Goal: Task Accomplishment & Management: Use online tool/utility

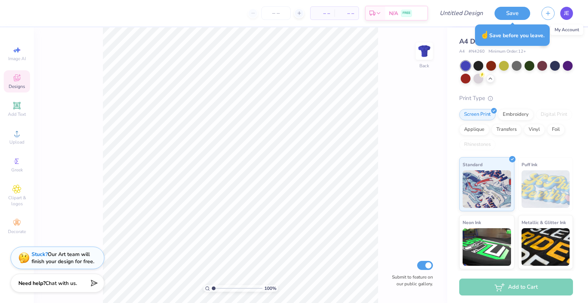
click at [570, 14] on link "JE" at bounding box center [566, 13] width 13 height 13
click at [555, 45] on div "A4 Drills Practice Jersey" at bounding box center [516, 41] width 114 height 10
click at [572, 42] on div "A4 Drills Practice Jersey A4 # N4260 Minimum Order: 12 + Print Type Screen Prin…" at bounding box center [517, 176] width 141 height 299
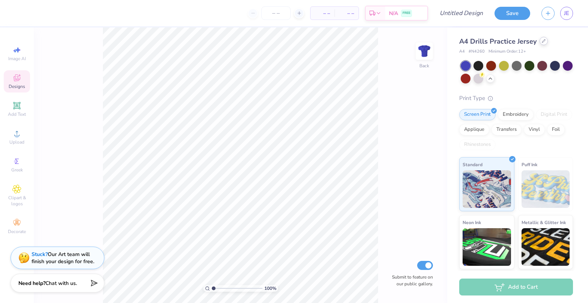
click at [542, 39] on icon at bounding box center [544, 41] width 4 height 4
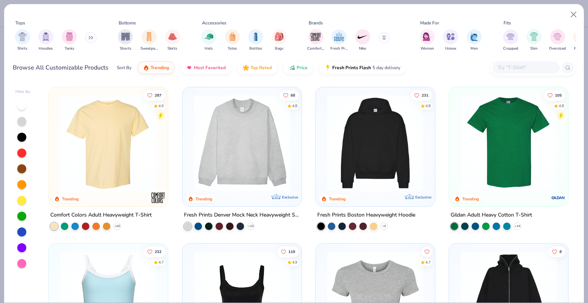
click at [112, 136] on img at bounding box center [108, 143] width 104 height 97
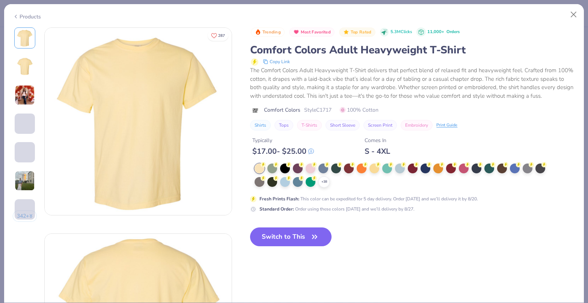
click at [295, 243] on button "Switch to This" at bounding box center [290, 236] width 81 height 19
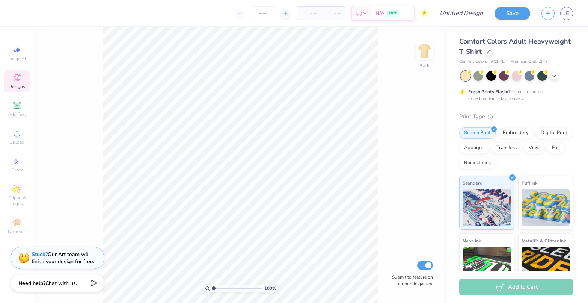
click at [19, 75] on icon at bounding box center [19, 75] width 2 height 2
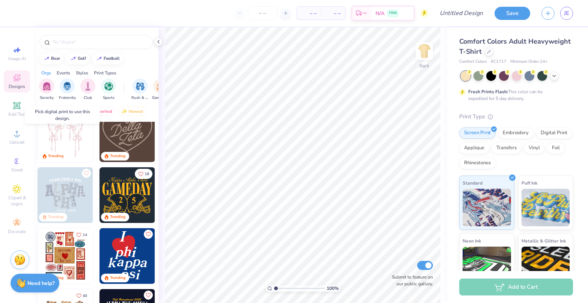
scroll to position [75, 0]
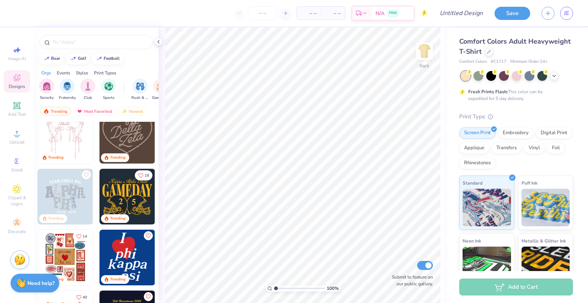
click at [123, 189] on img at bounding box center [128, 197] width 56 height 56
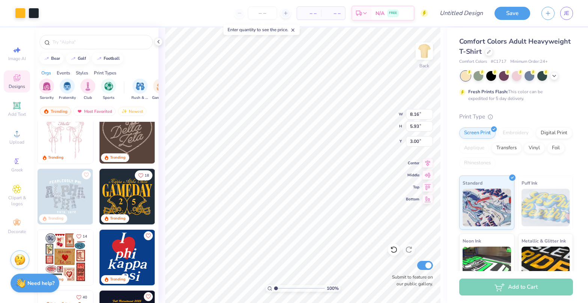
type input "8.16"
type input "5.93"
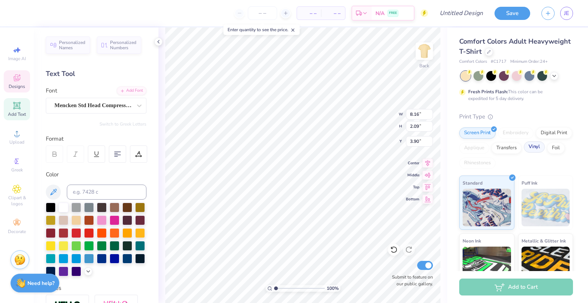
scroll to position [6, 2]
click at [136, 103] on icon at bounding box center [140, 106] width 8 height 8
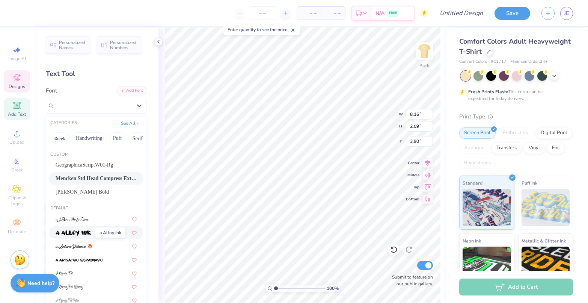
click at [83, 232] on img at bounding box center [73, 232] width 35 height 5
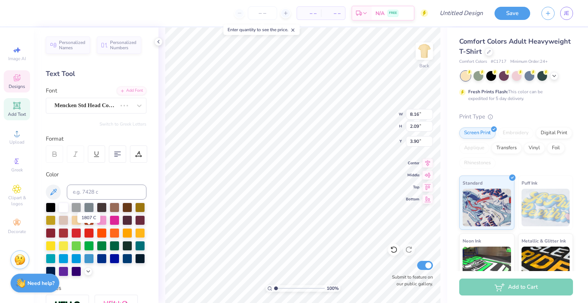
scroll to position [6, 2]
click at [136, 103] on icon at bounding box center [140, 106] width 8 height 8
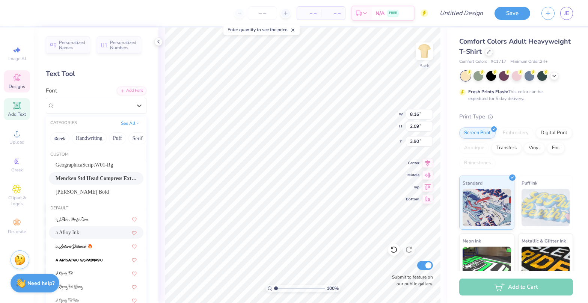
click at [92, 176] on span "Mencken Std Head Compress ExtraBold" at bounding box center [96, 178] width 81 height 8
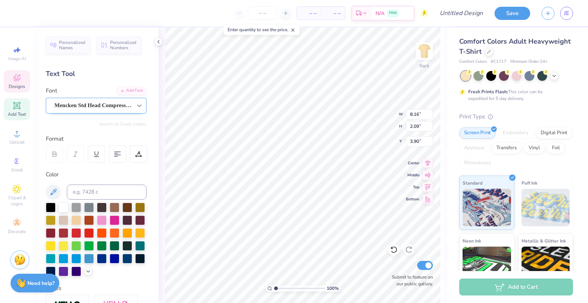
click at [136, 106] on icon at bounding box center [140, 106] width 8 height 8
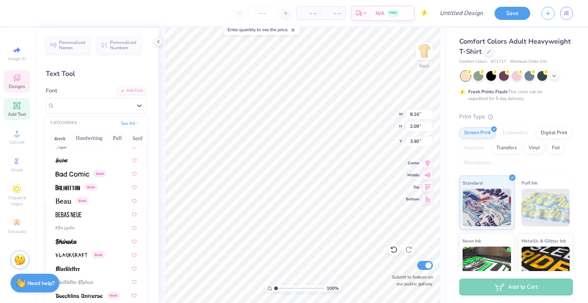
scroll to position [349, 0]
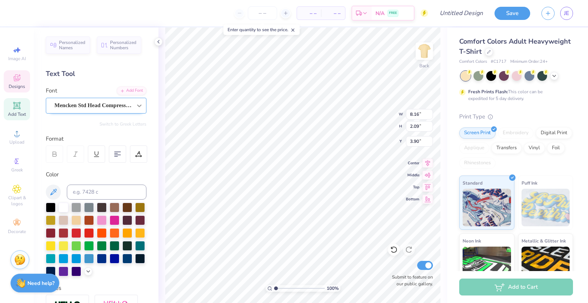
click at [136, 107] on icon at bounding box center [140, 106] width 8 height 8
click at [137, 106] on icon at bounding box center [139, 105] width 5 height 3
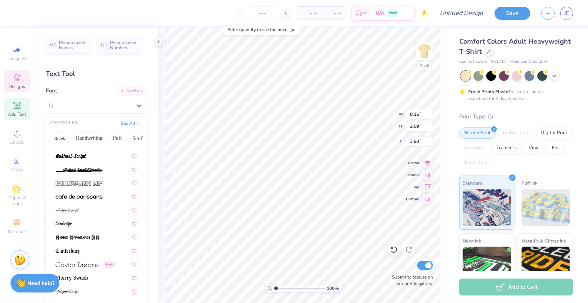
scroll to position [812, 0]
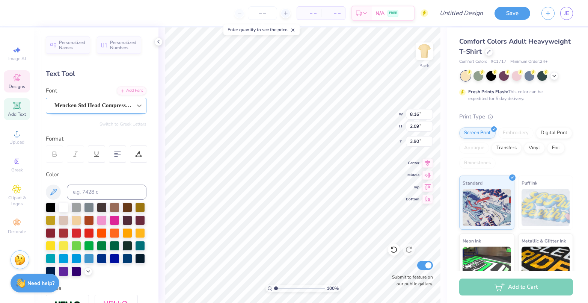
click at [136, 104] on icon at bounding box center [140, 106] width 8 height 8
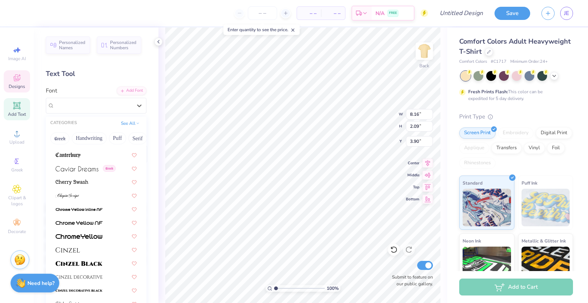
scroll to position [939, 0]
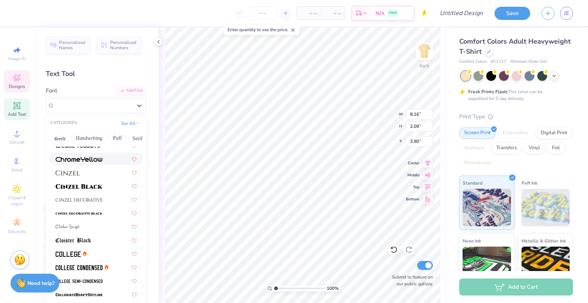
click at [91, 158] on img at bounding box center [79, 159] width 47 height 5
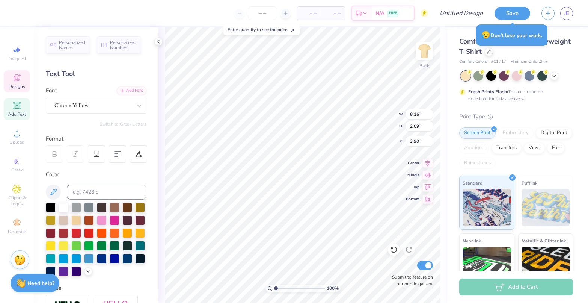
type textarea "Weekend"
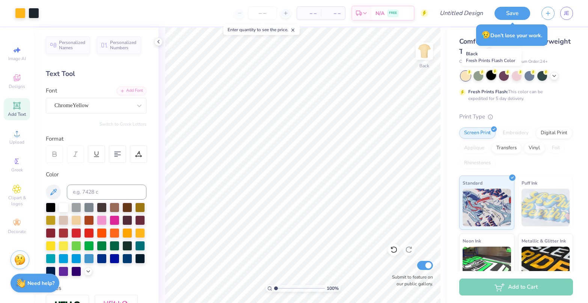
click at [489, 77] on div at bounding box center [491, 75] width 10 height 10
click at [530, 77] on div at bounding box center [530, 75] width 10 height 10
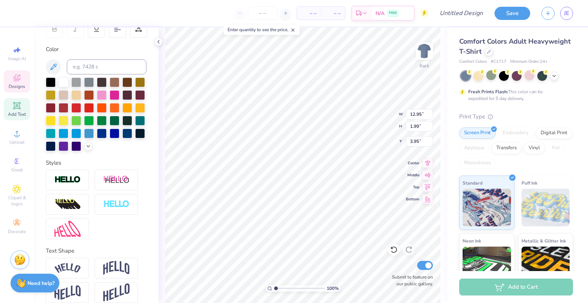
scroll to position [130, 0]
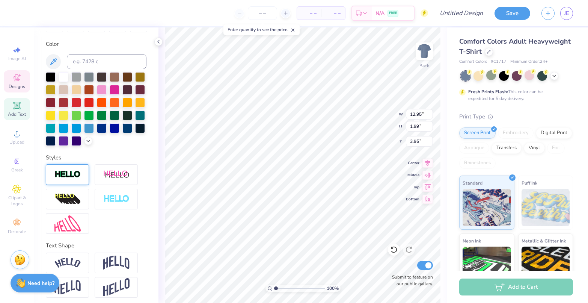
click at [72, 179] on img at bounding box center [67, 174] width 26 height 9
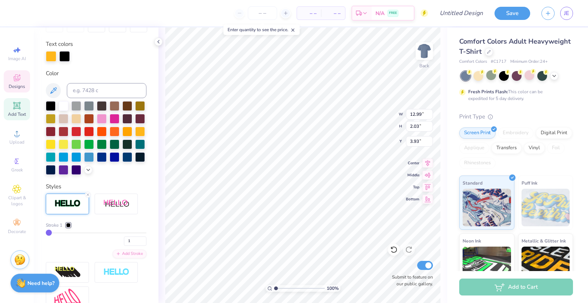
type input "12.99"
type input "2.03"
type input "3.93"
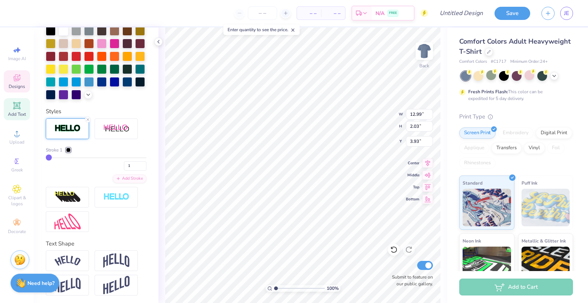
scroll to position [168, 0]
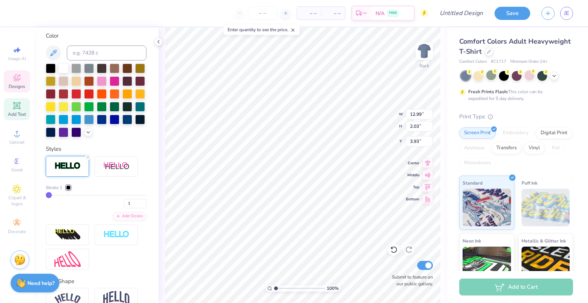
type input "3"
type input "4"
type input "5"
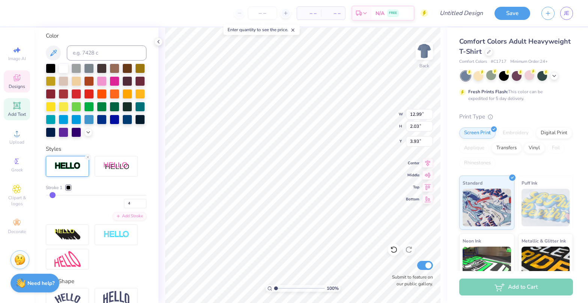
type input "5"
type input "6"
type input "8"
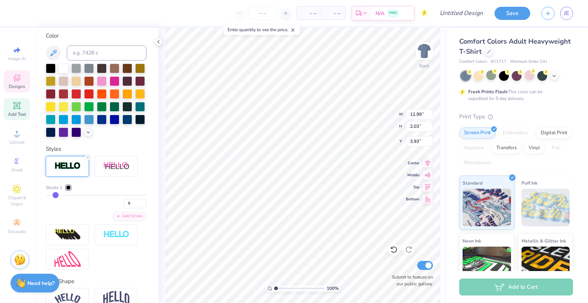
type input "9"
type input "10"
type input "11"
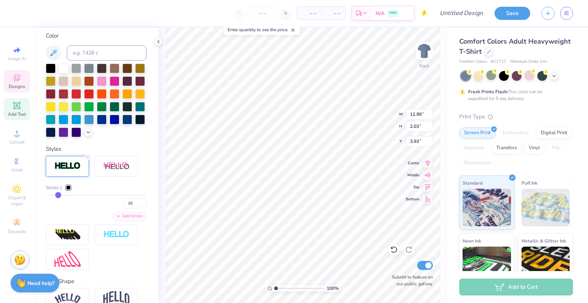
type input "11"
type input "12"
type input "13"
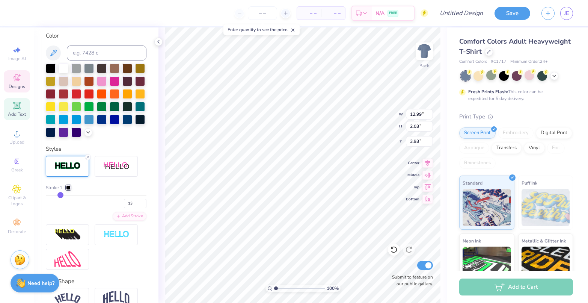
type input "14"
type input "13.50"
type input "2.54"
type input "3.68"
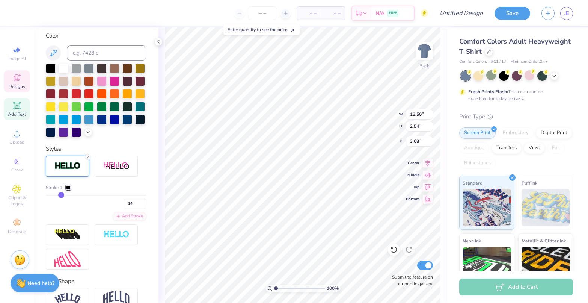
type input "13"
type input "12"
type input "11"
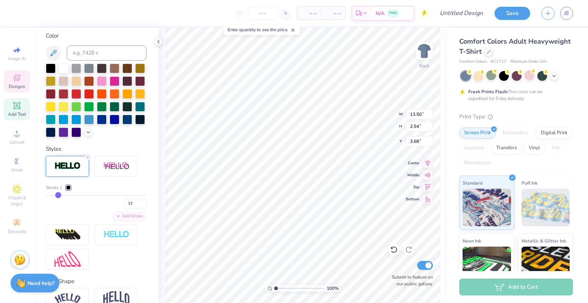
type input "11"
type input "10"
type input "9"
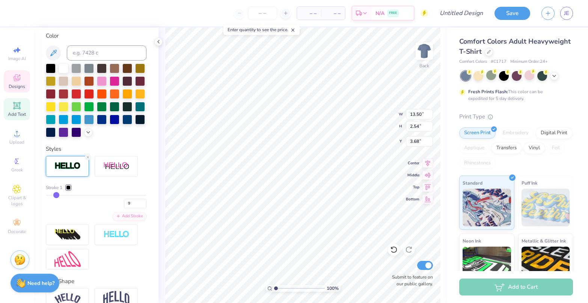
type input "8"
type input "7"
type input "6"
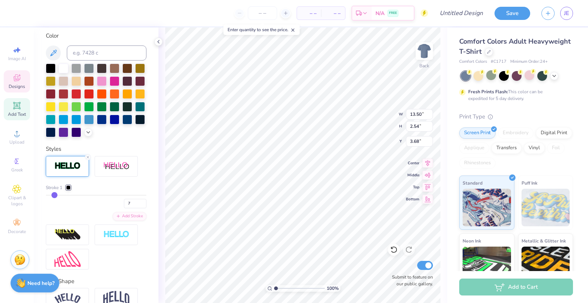
type input "6"
type input "5"
type input "13.14"
type input "2.19"
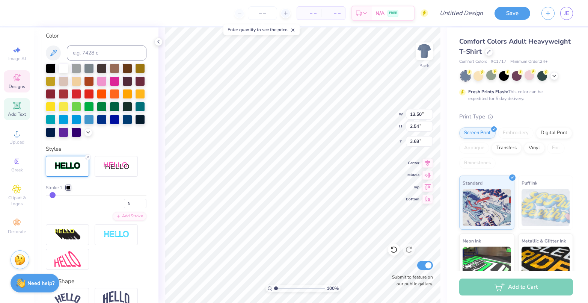
type input "3.85"
click at [70, 190] on div at bounding box center [68, 187] width 5 height 5
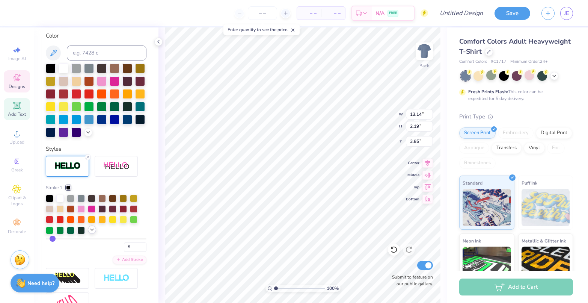
click at [95, 232] on icon at bounding box center [92, 229] width 6 height 6
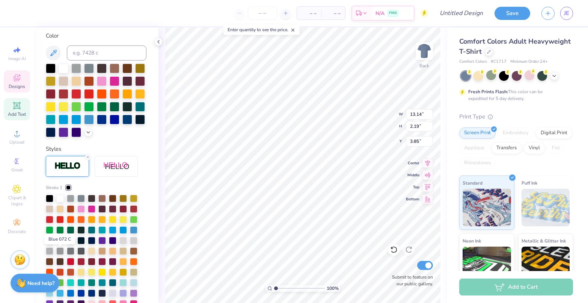
click at [59, 243] on div at bounding box center [60, 240] width 8 height 8
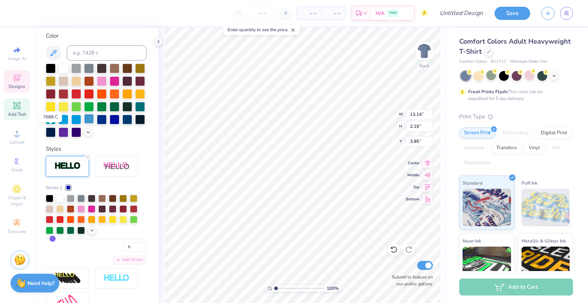
click at [84, 124] on div at bounding box center [89, 119] width 10 height 10
type textarea "Gold Dust"
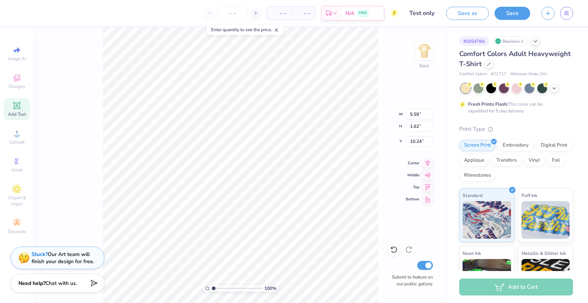
scroll to position [87, 0]
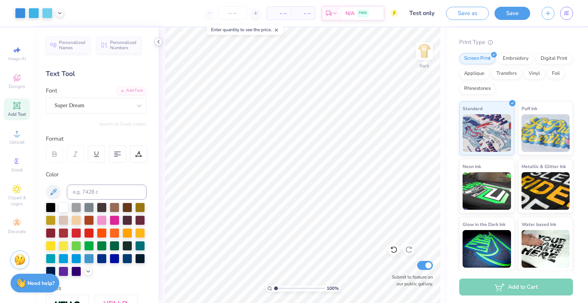
click at [161, 42] on icon at bounding box center [158, 42] width 6 height 6
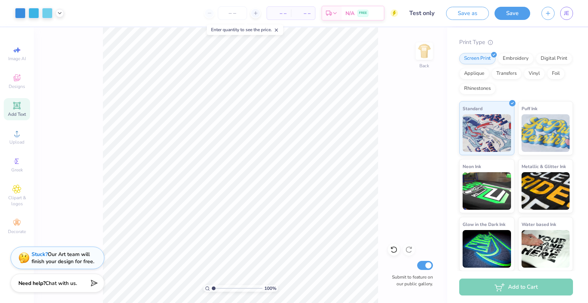
click at [14, 111] on span "Add Text" at bounding box center [17, 114] width 18 height 6
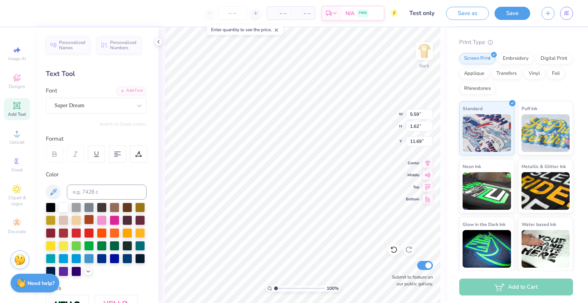
click at [94, 219] on div at bounding box center [89, 219] width 10 height 10
click at [68, 256] on div at bounding box center [64, 258] width 10 height 10
click at [155, 40] on icon at bounding box center [158, 42] width 6 height 6
type input "10.03"
click at [157, 41] on icon at bounding box center [158, 42] width 6 height 6
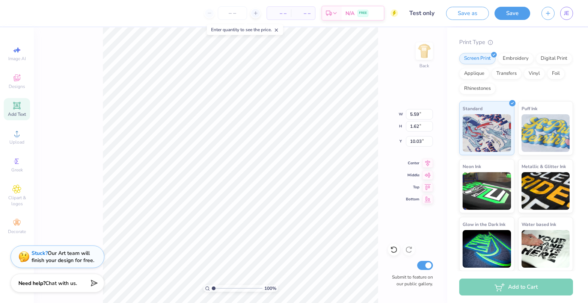
click at [39, 252] on strong "Stuck?" at bounding box center [40, 252] width 16 height 7
